Goal: Communication & Community: Participate in discussion

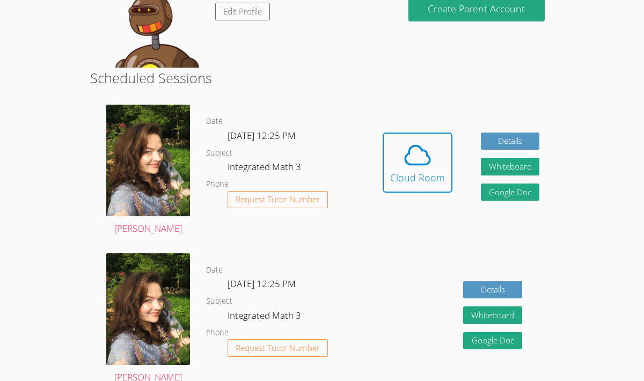
scroll to position [152, 0]
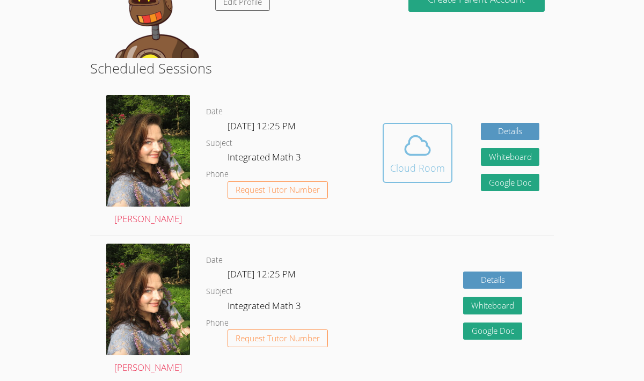
click at [410, 170] on div "Cloud Room" at bounding box center [417, 168] width 55 height 15
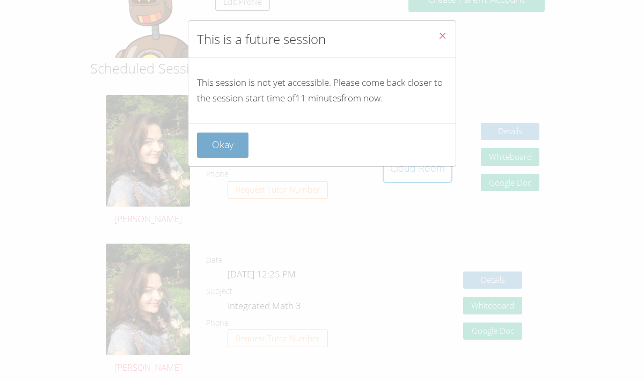
click at [224, 149] on button "Okay" at bounding box center [223, 145] width 52 height 25
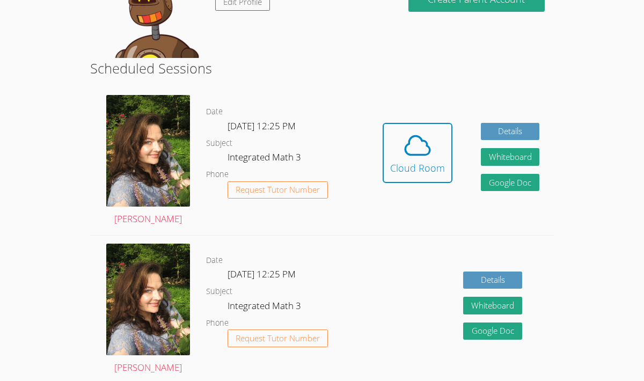
click at [606, 119] on body "Home Programs Sessions Tutors Messages Billing Logout Mauricio Successfully aut…" at bounding box center [322, 38] width 644 height 381
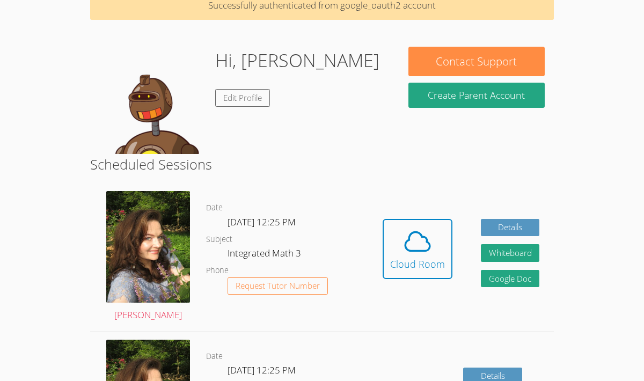
scroll to position [0, 0]
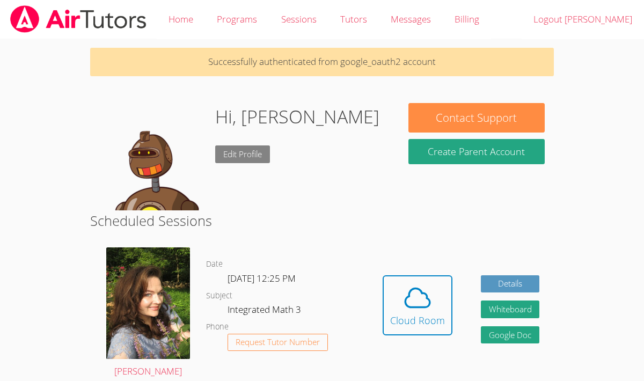
click at [240, 156] on link "Edit Profile" at bounding box center [242, 154] width 55 height 18
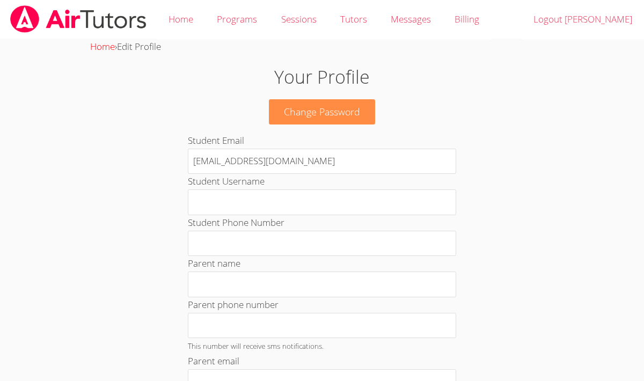
click at [101, 49] on link "Home" at bounding box center [102, 46] width 25 height 12
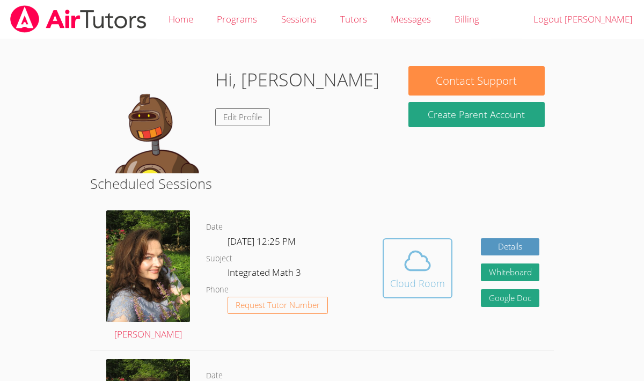
click at [421, 261] on icon at bounding box center [418, 261] width 30 height 30
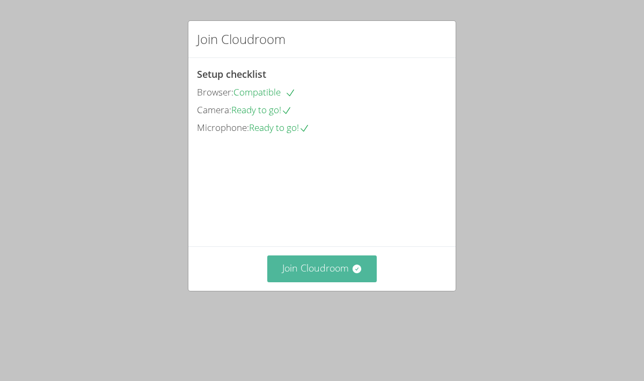
click at [310, 282] on button "Join Cloudroom" at bounding box center [322, 269] width 110 height 26
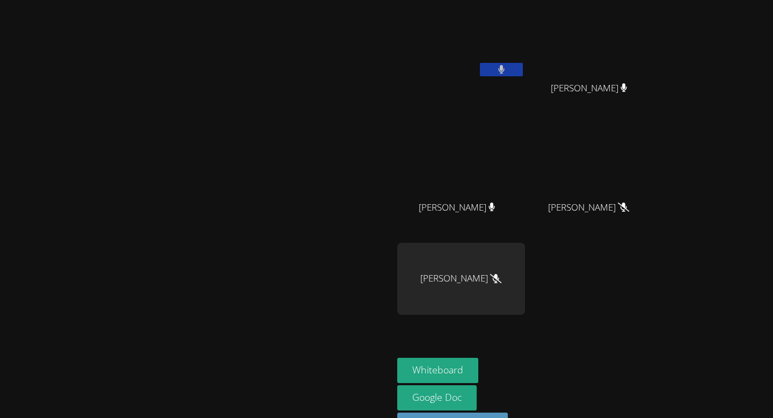
click at [389, 45] on div "[PERSON_NAME]" at bounding box center [196, 226] width 384 height 444
click at [523, 65] on button at bounding box center [501, 69] width 43 height 13
click at [507, 65] on icon at bounding box center [500, 69] width 11 height 9
click at [505, 68] on icon at bounding box center [501, 69] width 6 height 9
click at [507, 68] on icon at bounding box center [500, 69] width 11 height 9
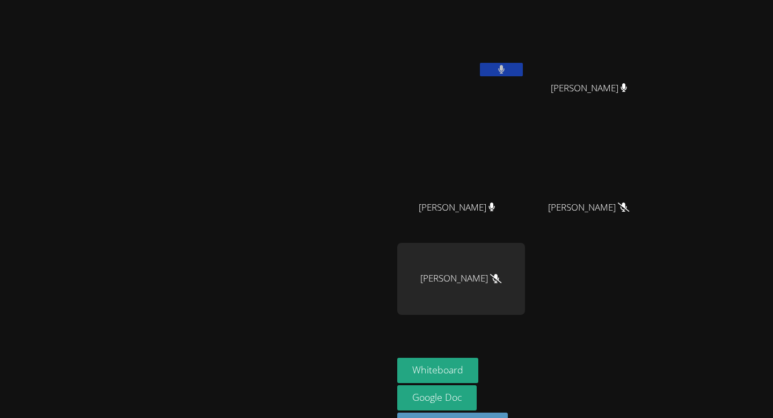
click at [505, 68] on icon at bounding box center [501, 69] width 6 height 9
click at [507, 68] on icon at bounding box center [500, 69] width 11 height 9
click at [505, 71] on icon at bounding box center [501, 69] width 7 height 9
click at [507, 71] on icon at bounding box center [500, 69] width 11 height 9
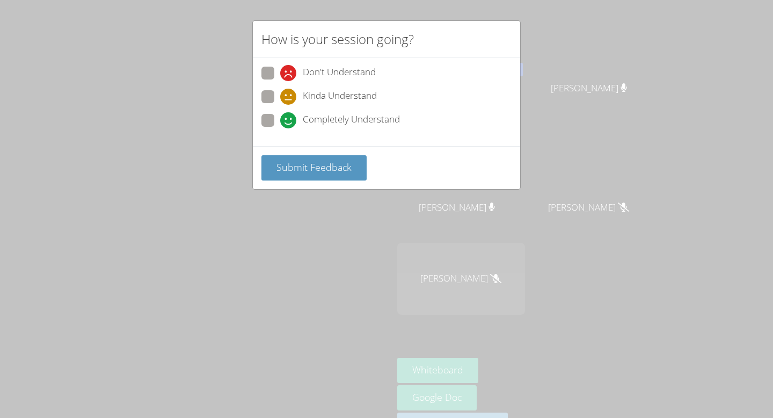
click at [265, 111] on div "Don't Understand Kinda Understand Completely Understand" at bounding box center [386, 100] width 250 height 67
click at [280, 128] on span at bounding box center [280, 128] width 0 height 0
click at [280, 115] on input "Completely Understand" at bounding box center [284, 118] width 9 height 9
radio input "true"
click at [318, 165] on span "Submit Feedback" at bounding box center [313, 167] width 75 height 13
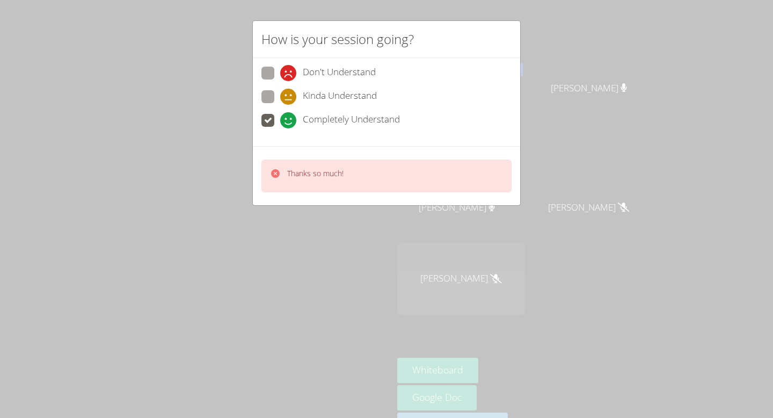
click at [198, 209] on div "How is your session going? Don't Understand Kinda Understand Completely Underst…" at bounding box center [386, 209] width 773 height 418
